Goal: Transaction & Acquisition: Purchase product/service

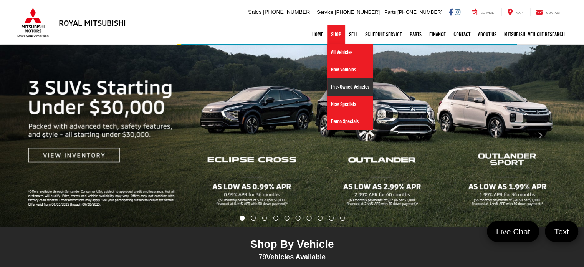
click at [350, 85] on link "Pre-Owned Vehicles" at bounding box center [350, 86] width 46 height 17
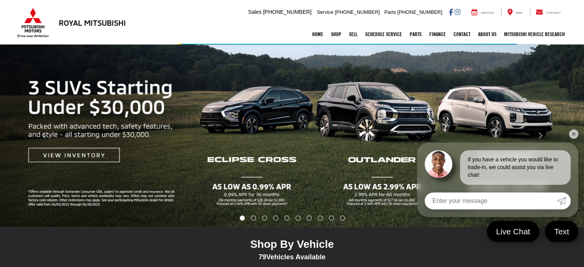
click at [575, 132] on link "✕" at bounding box center [573, 133] width 9 height 9
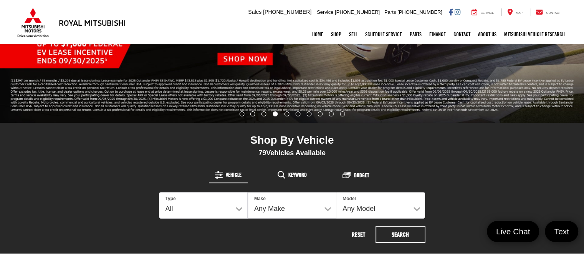
scroll to position [269, 0]
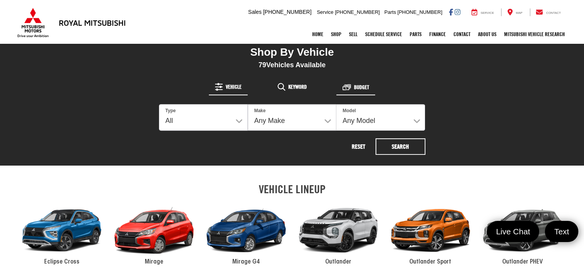
click at [359, 89] on span "Budget" at bounding box center [361, 86] width 15 height 5
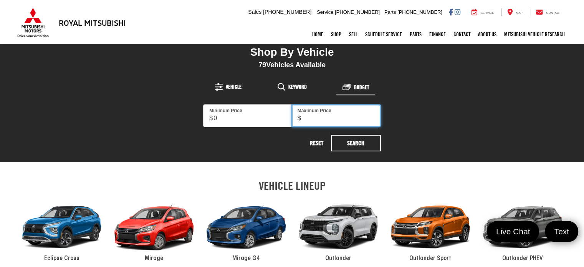
drag, startPoint x: 343, startPoint y: 112, endPoint x: 341, endPoint y: 117, distance: 5.3
click at [343, 112] on input "Maximum Price" at bounding box center [335, 115] width 89 height 23
click at [399, 121] on div "Minimum Price 1,200 Maximum Price Minimum value cannot be greater than maximum.…" at bounding box center [292, 127] width 266 height 47
click at [329, 118] on input "1,200" at bounding box center [335, 115] width 89 height 23
type input "12,000"
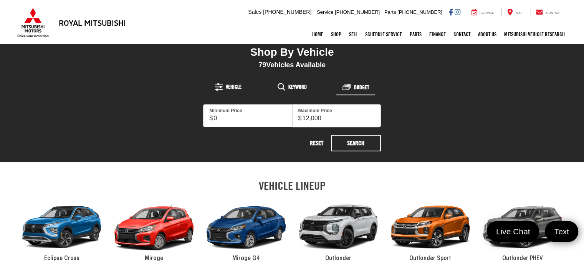
click at [384, 116] on div "Minimum Price 12,000 Maximum Price Minimum value cannot be greater than maximum…" at bounding box center [292, 127] width 266 height 47
click at [365, 150] on link "Search" at bounding box center [356, 143] width 50 height 17
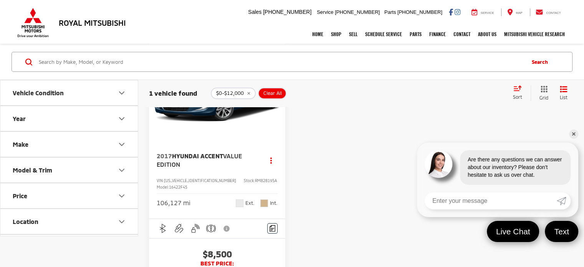
scroll to position [77, 0]
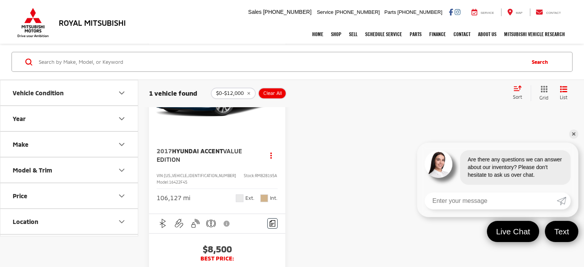
click at [576, 135] on link "✕" at bounding box center [573, 133] width 9 height 9
